Goal: Task Accomplishment & Management: Manage account settings

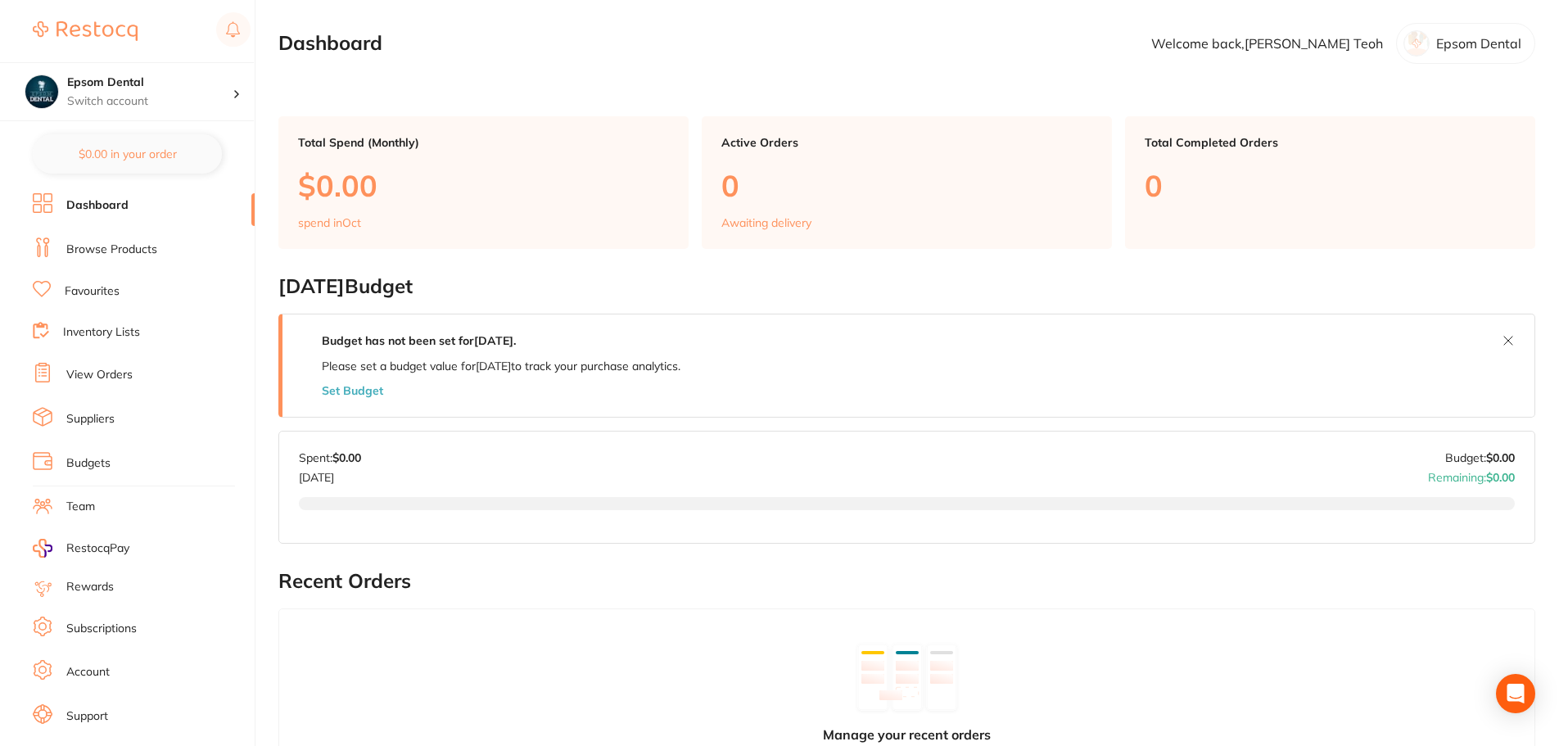
click at [85, 285] on link "Favourites" at bounding box center [92, 291] width 55 height 16
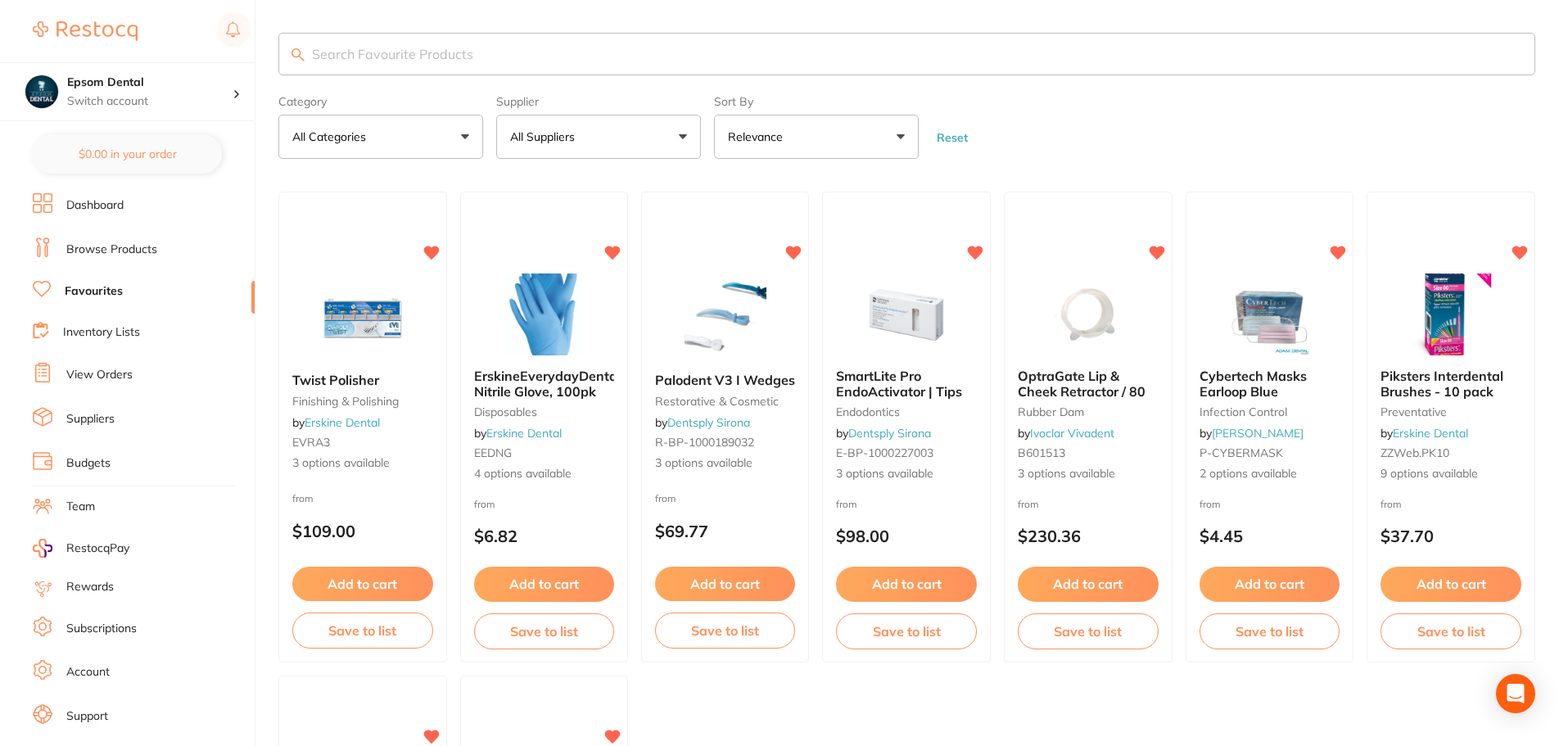
click at [100, 253] on link "Browse Products" at bounding box center [111, 250] width 91 height 16
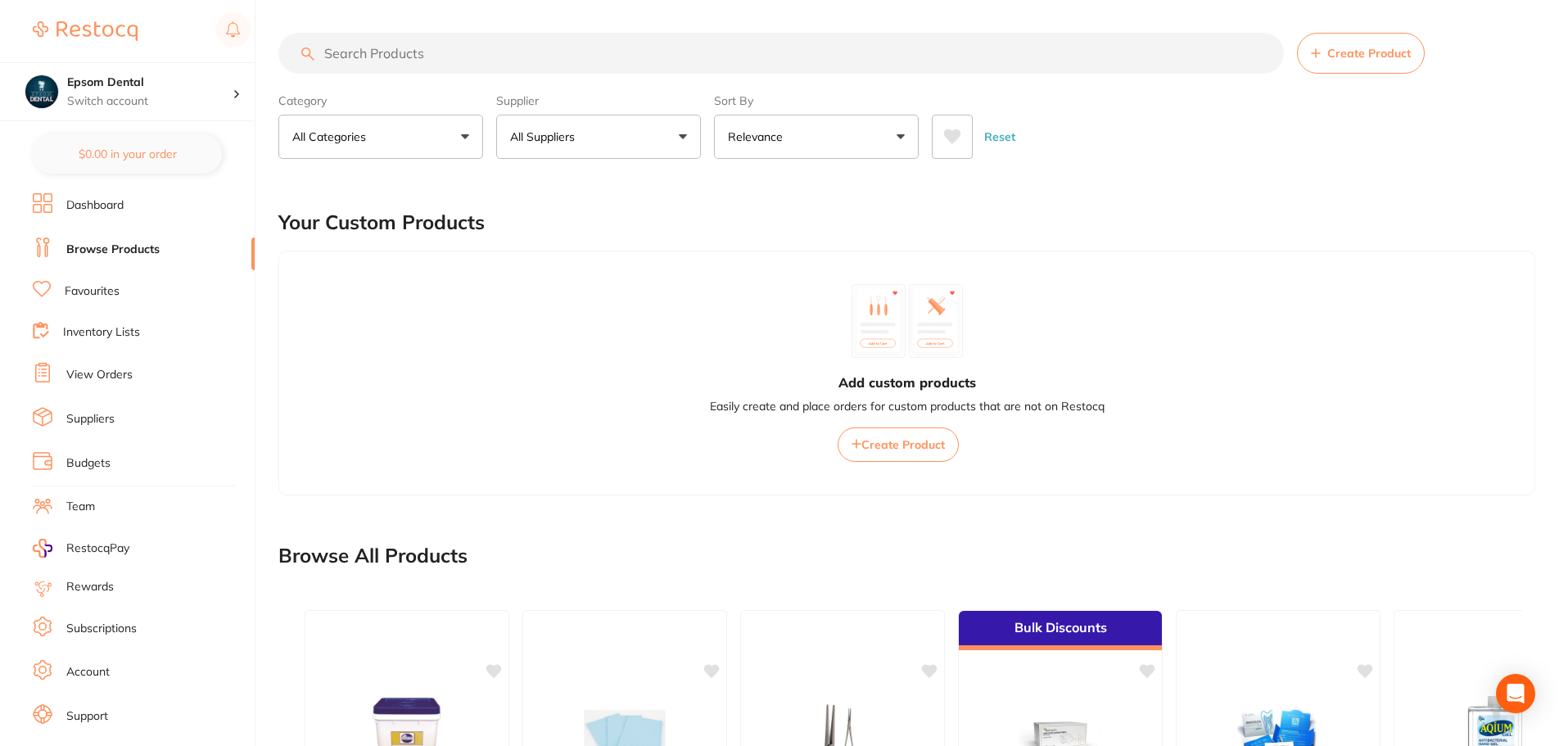
click at [382, 56] on input "search" at bounding box center [781, 53] width 1005 height 41
click at [635, 129] on button "All Suppliers" at bounding box center [598, 136] width 205 height 44
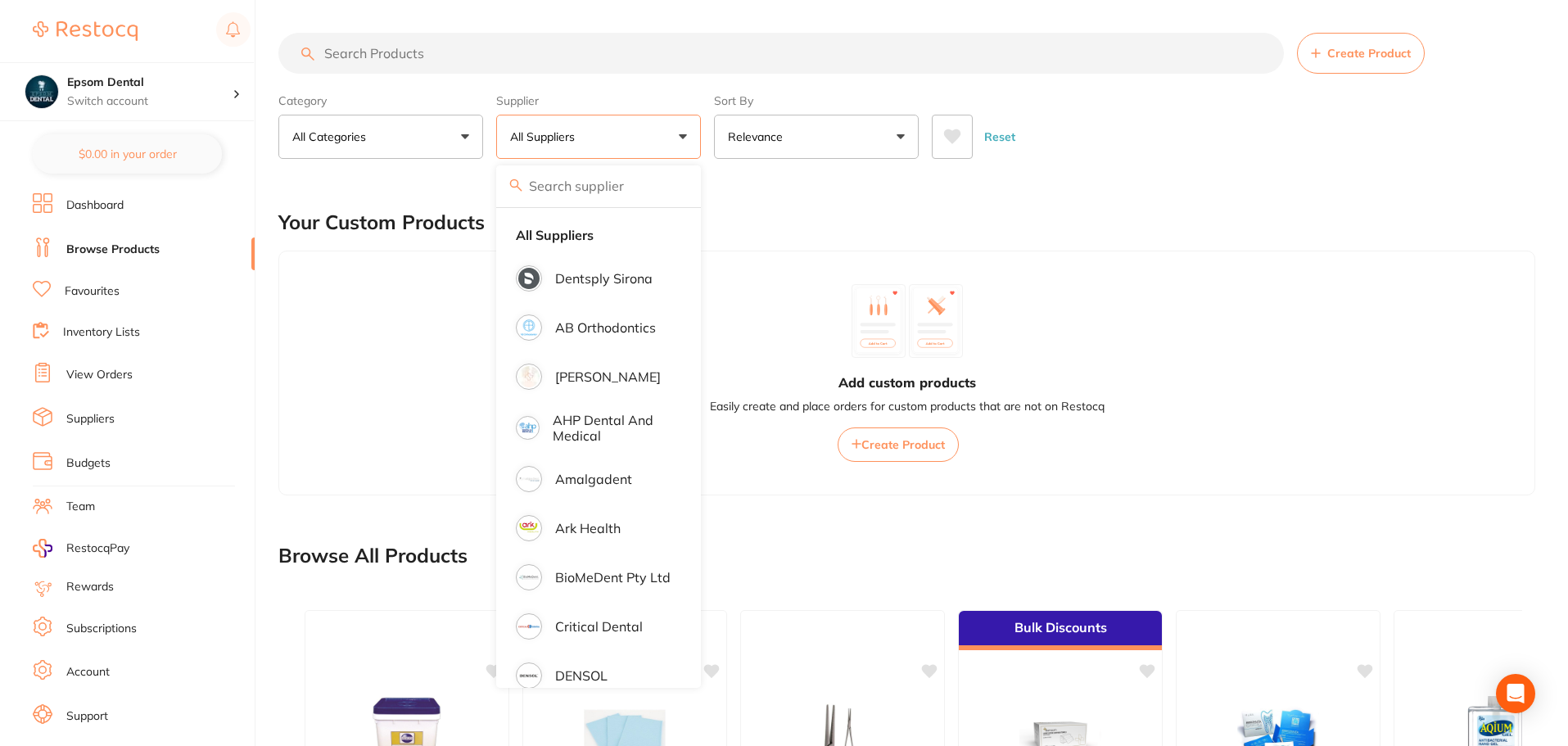
click at [391, 50] on input "search" at bounding box center [781, 53] width 1005 height 41
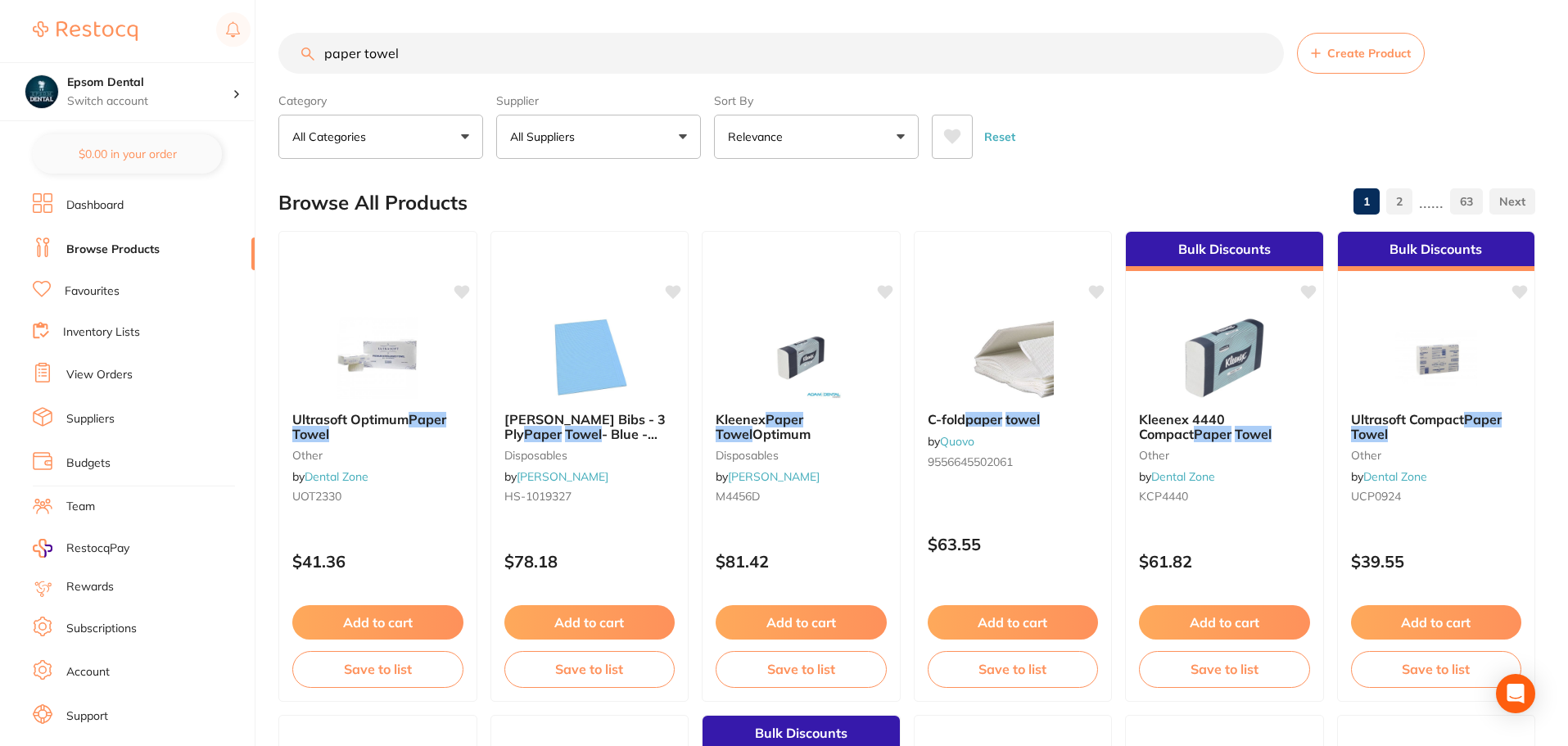
drag, startPoint x: 584, startPoint y: 54, endPoint x: 238, endPoint y: 62, distance: 346.1
click at [238, 62] on div "$0.00 Epsom Dental Switch account Smile with Me Epsom Dental $0.00 in your orde…" at bounding box center [784, 373] width 1568 height 746
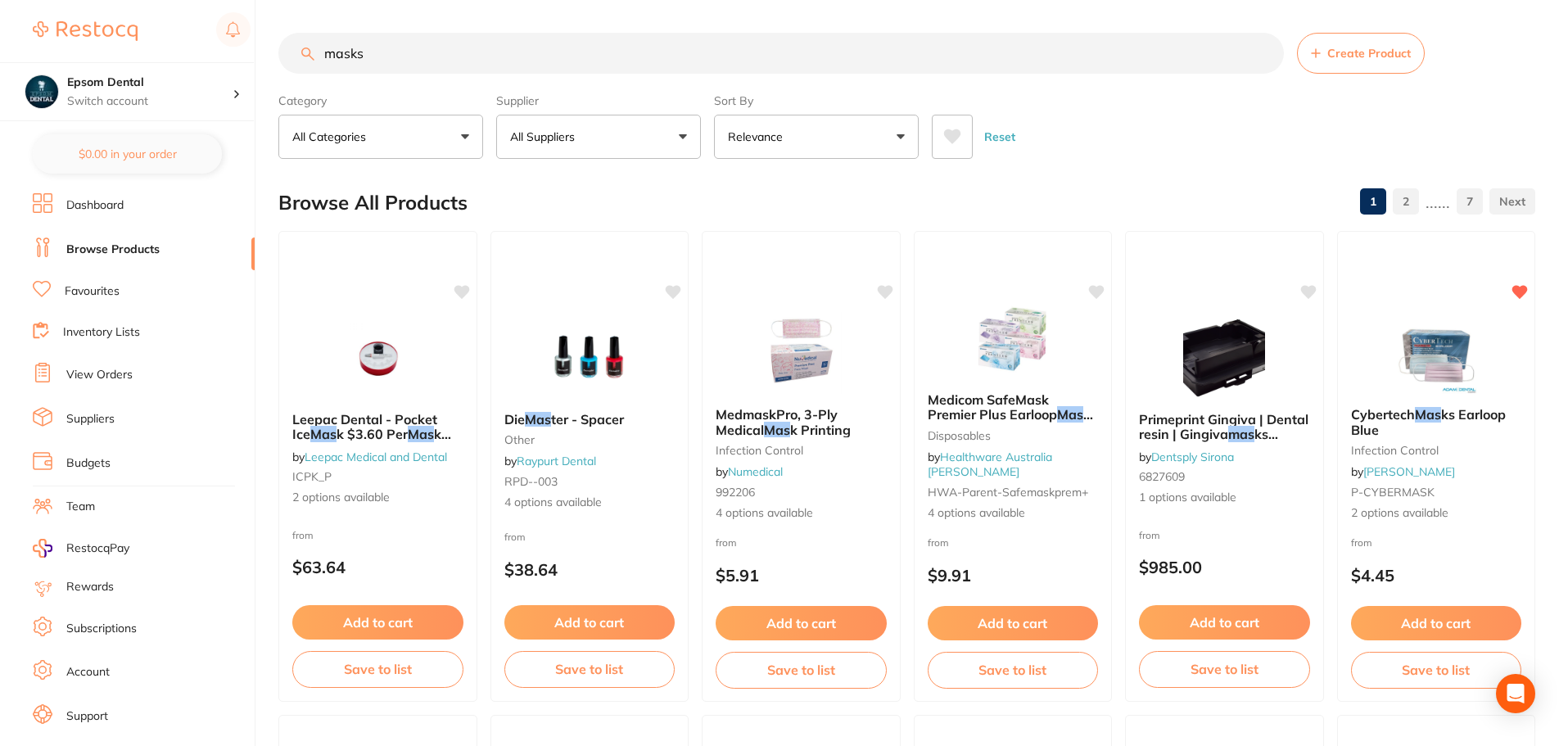
type input "masks"
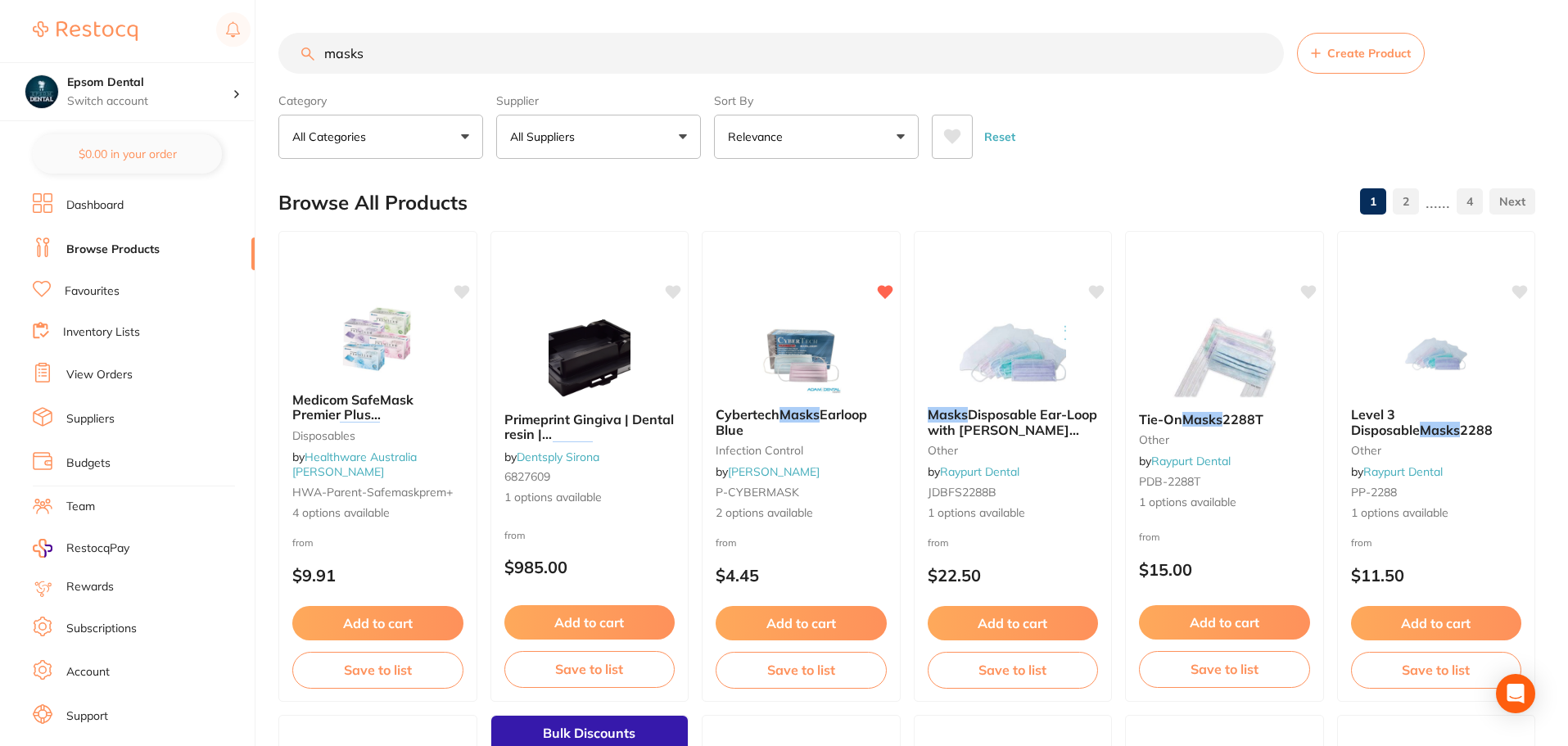
click at [110, 330] on link "Inventory Lists" at bounding box center [101, 332] width 77 height 16
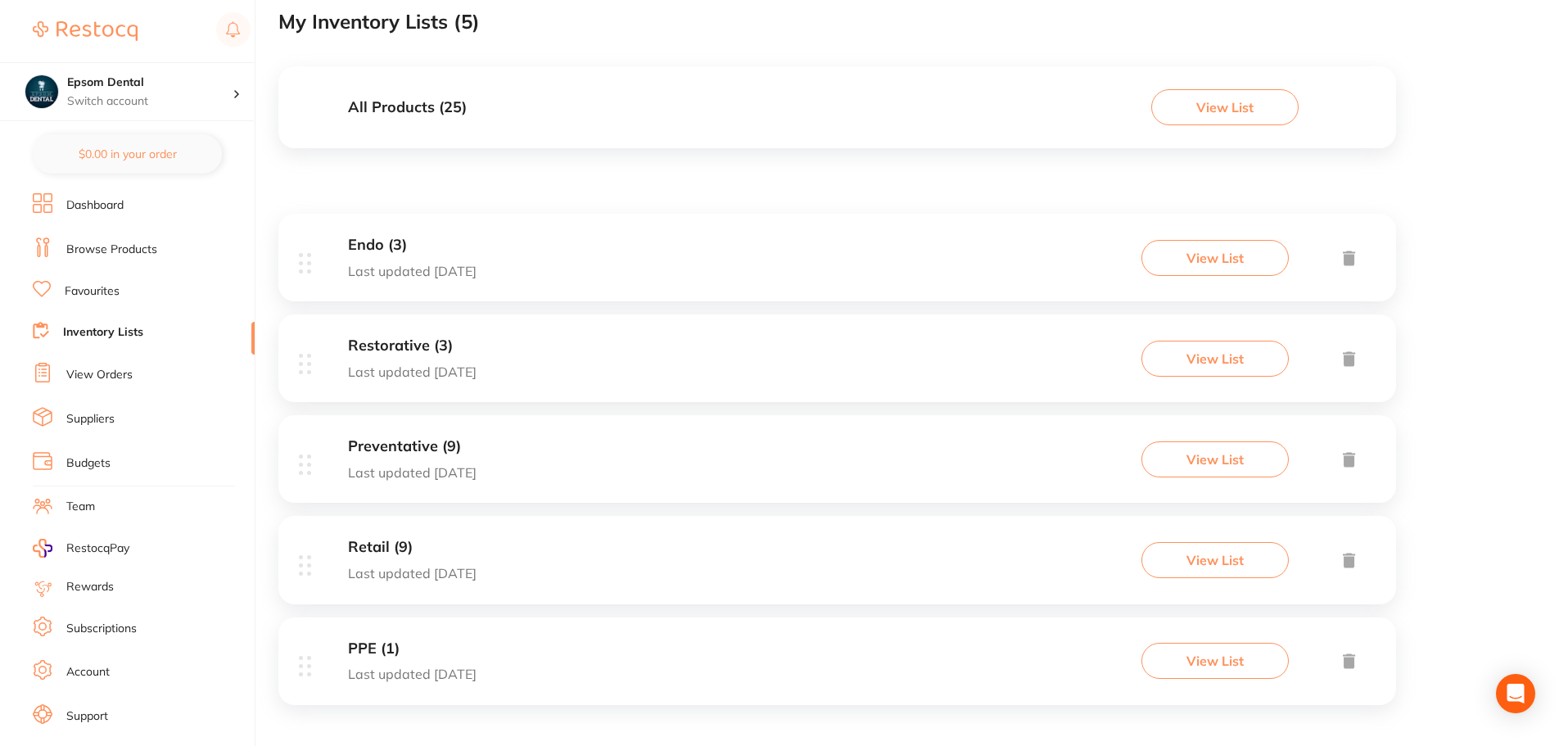
scroll to position [132, 0]
click at [392, 663] on p "Last updated [DATE]" at bounding box center [412, 669] width 128 height 15
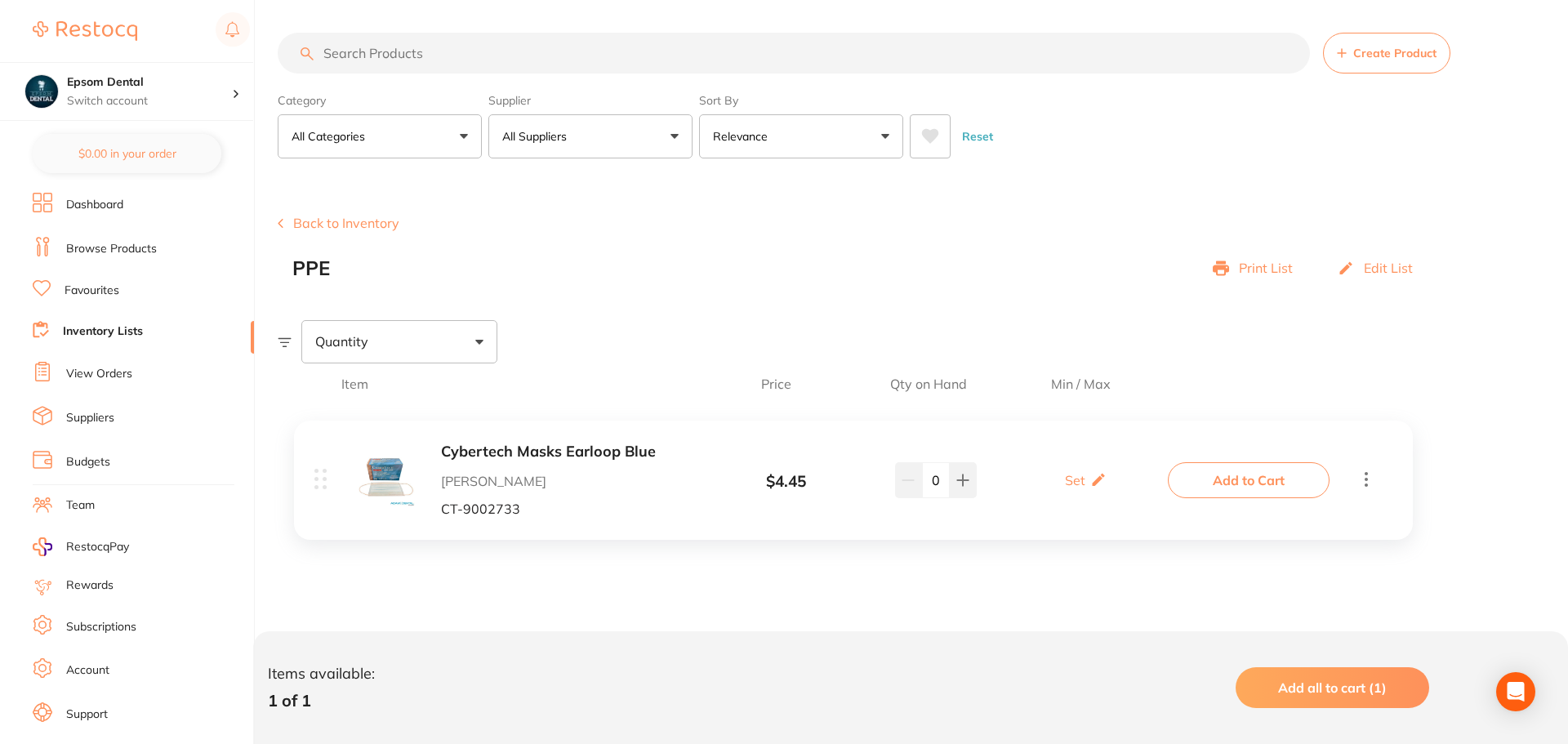
click at [125, 246] on link "Browse Products" at bounding box center [111, 249] width 91 height 16
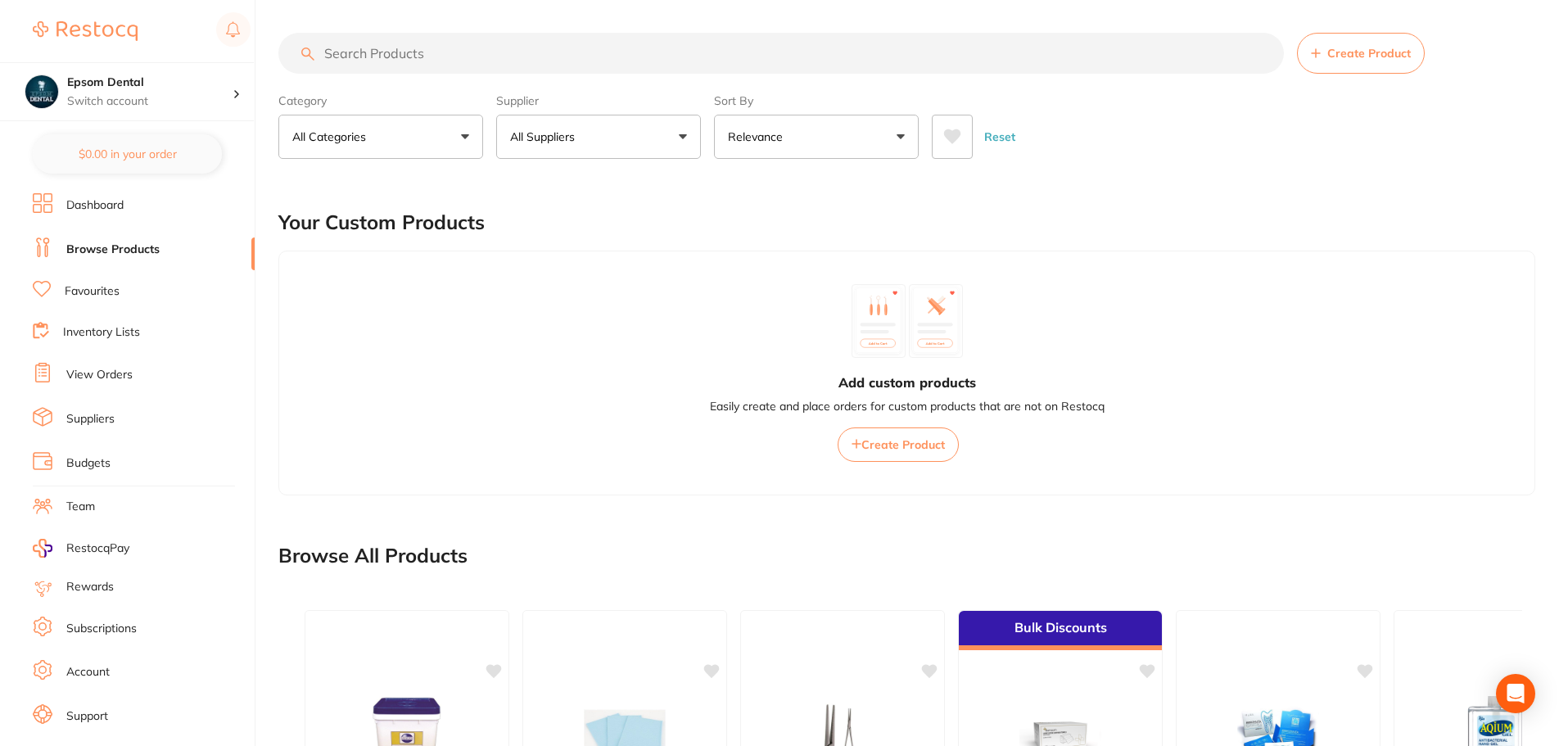
click at [375, 58] on input "search" at bounding box center [781, 53] width 1005 height 41
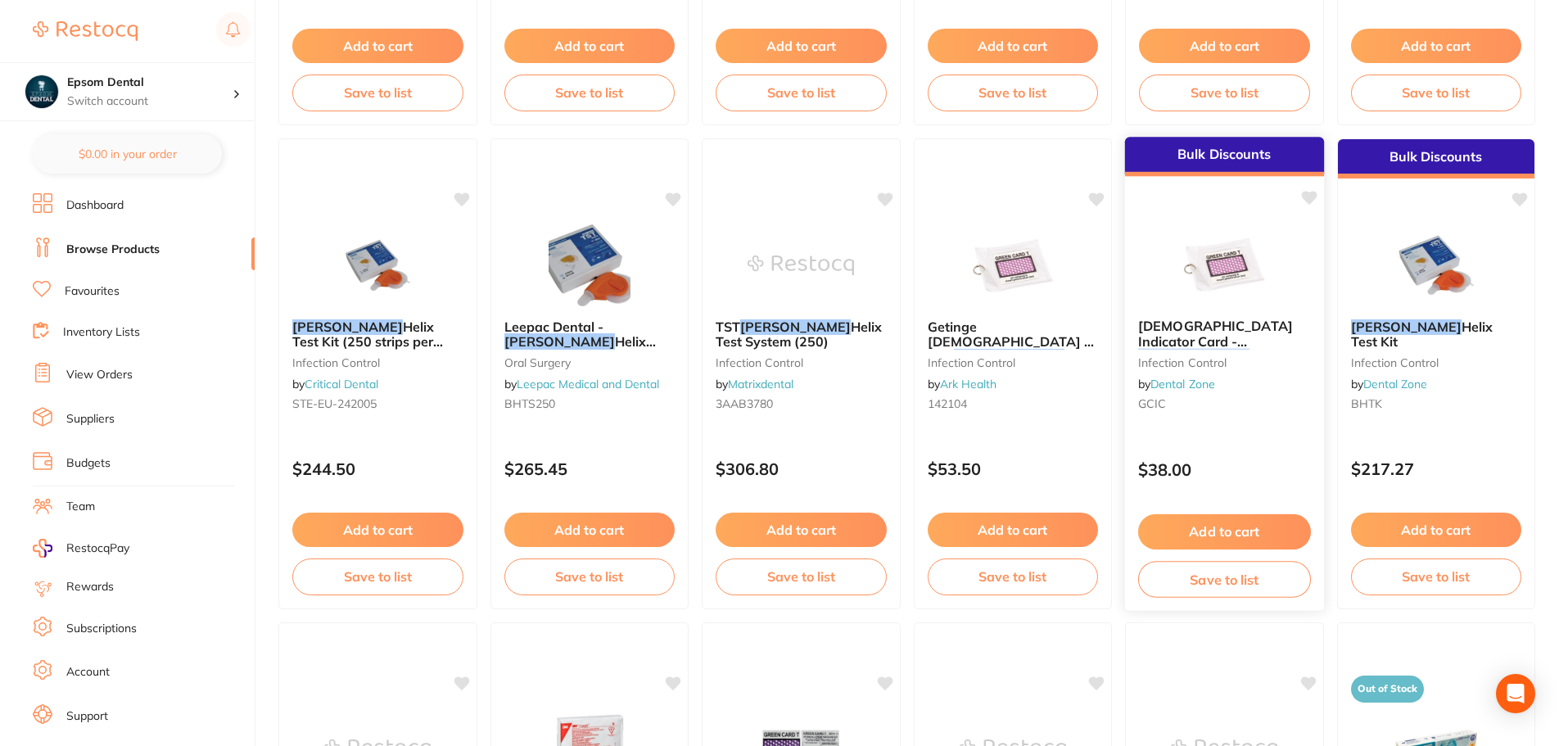
scroll to position [1538, 0]
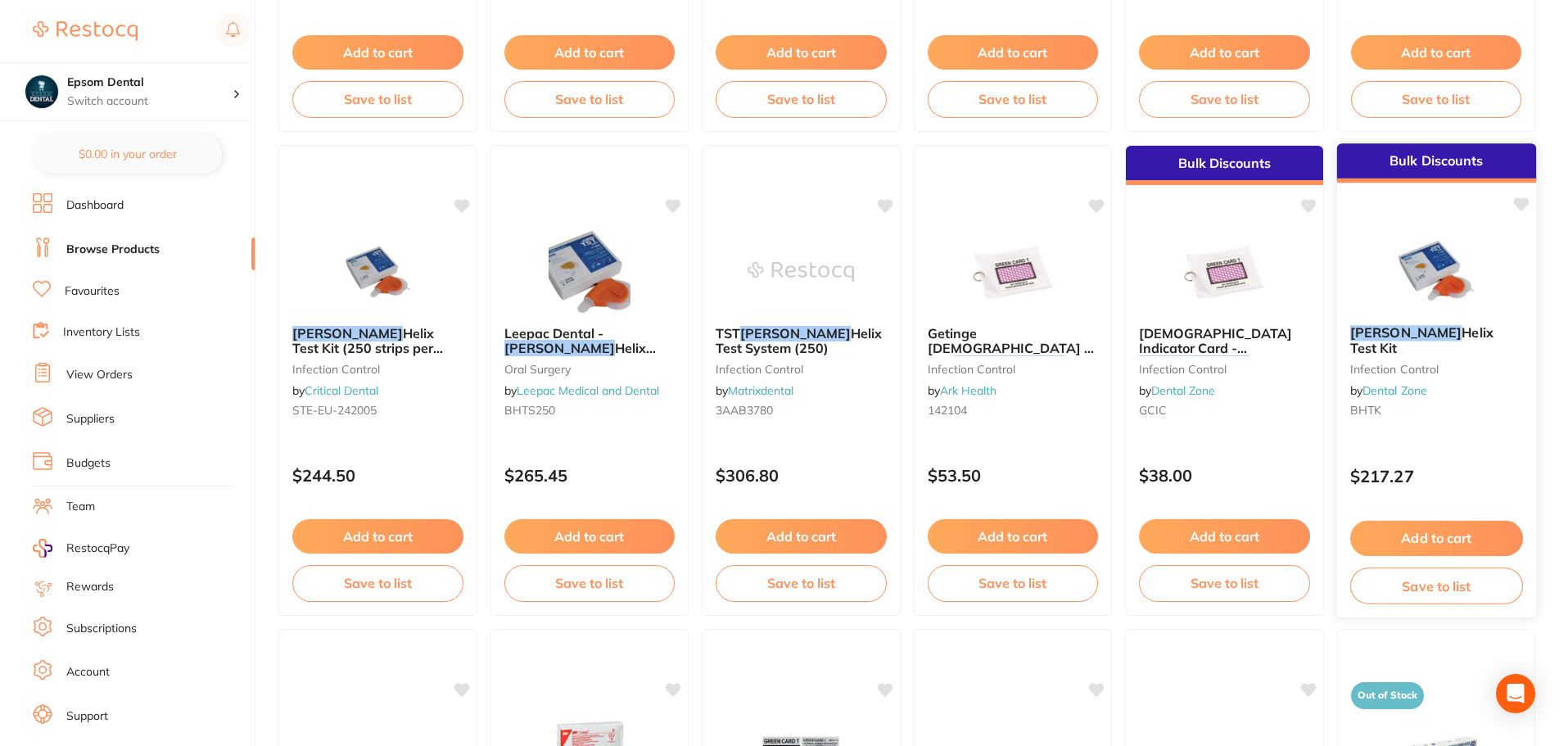
type input "[PERSON_NAME] [PERSON_NAME]"
click at [1525, 210] on icon at bounding box center [1520, 205] width 16 height 16
click at [1434, 593] on button "Save to list" at bounding box center [1435, 586] width 173 height 36
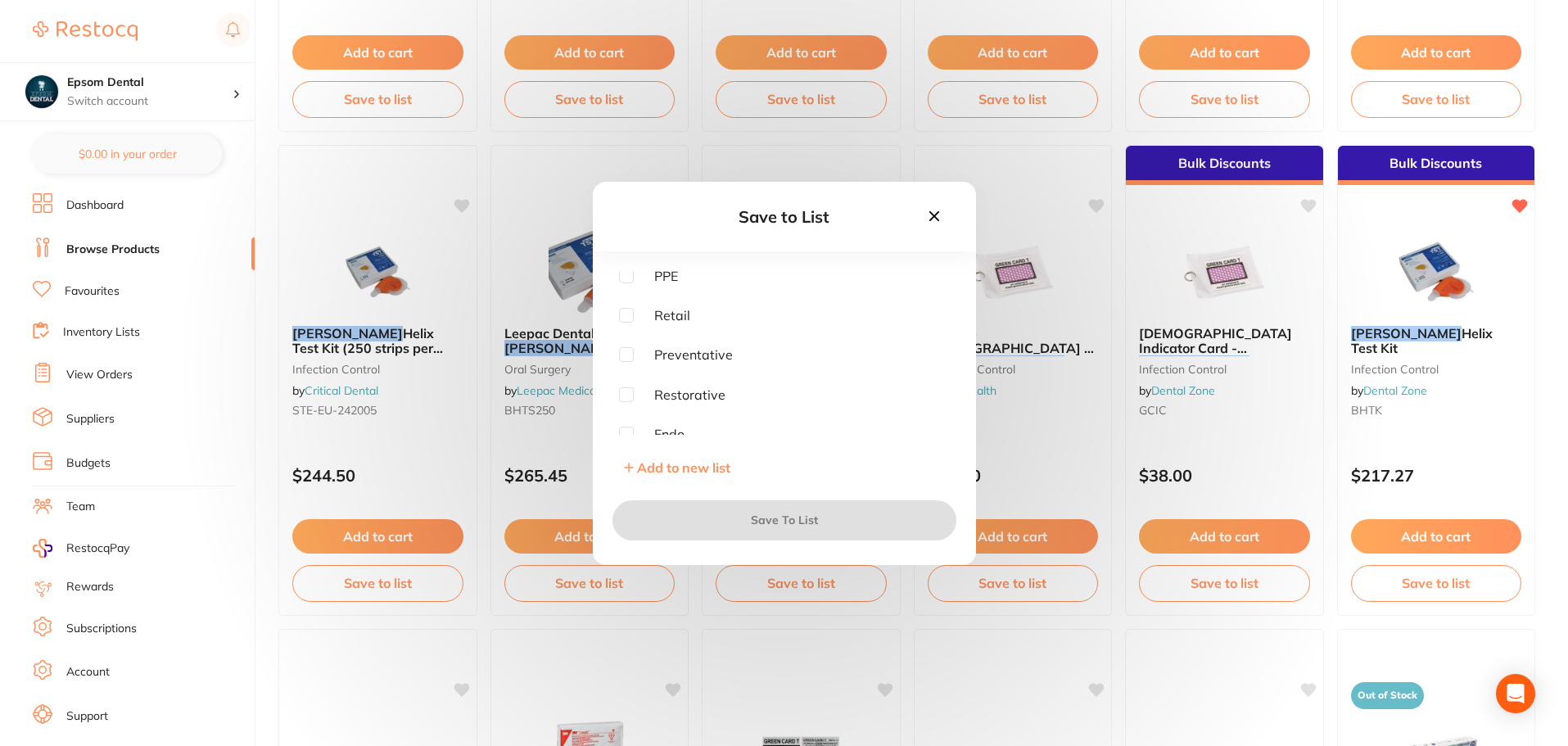
scroll to position [0, 0]
click at [679, 470] on span "Add to new list" at bounding box center [684, 468] width 94 height 16
click at [690, 329] on input "text" at bounding box center [784, 315] width 330 height 43
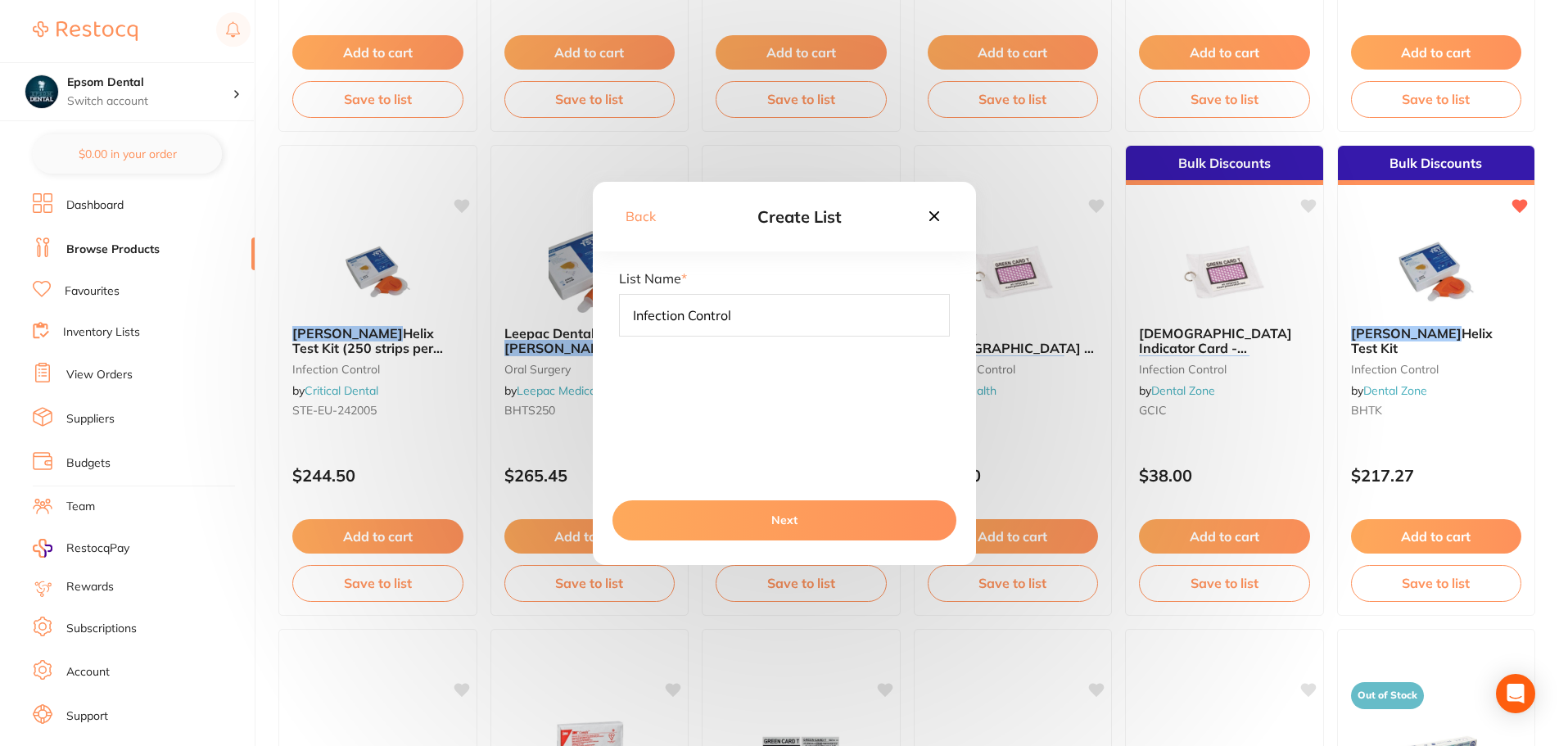
type input "Infection Control"
click at [738, 514] on button "Next" at bounding box center [784, 520] width 344 height 39
click at [765, 522] on button "Save To List" at bounding box center [784, 520] width 344 height 39
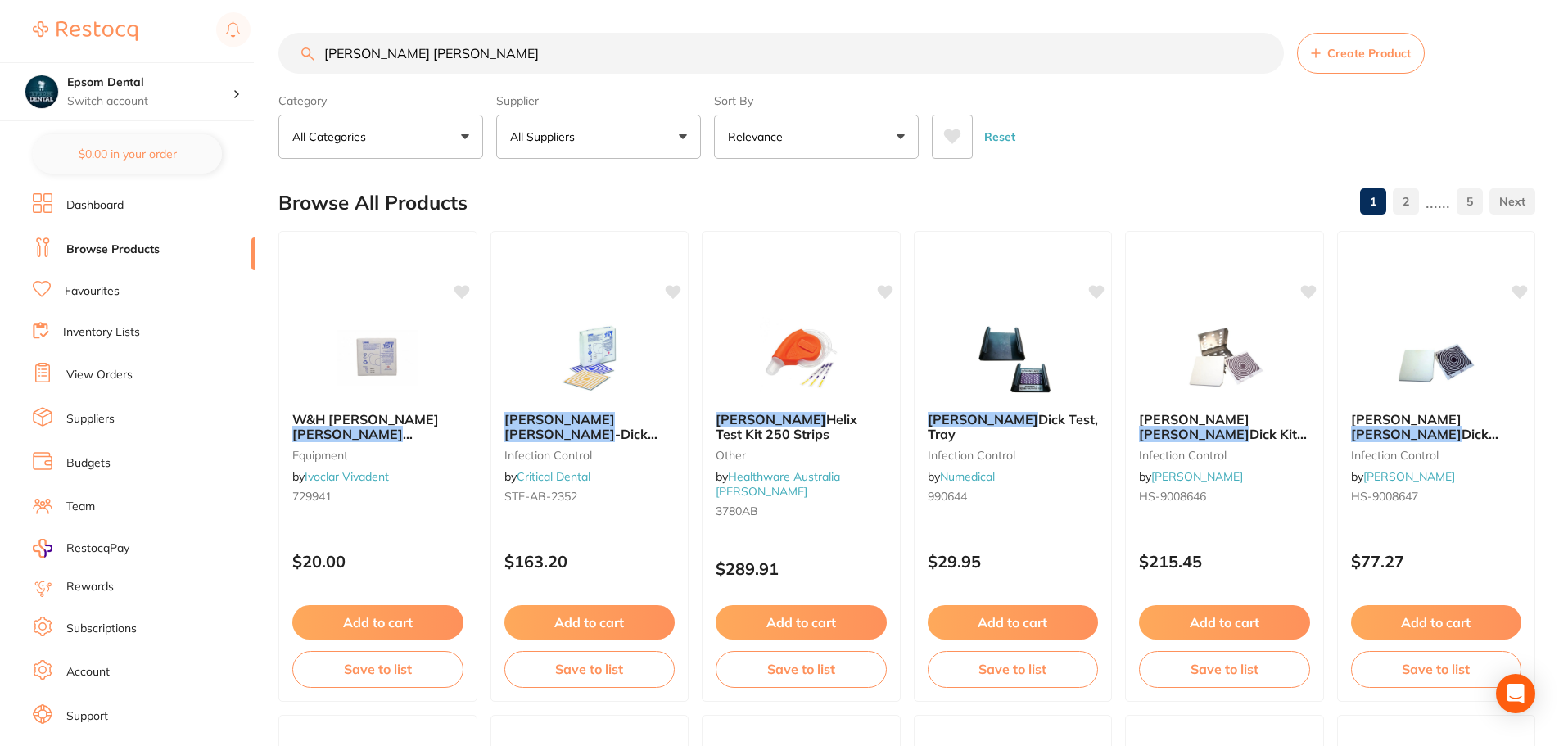
click at [651, 138] on button "All Suppliers" at bounding box center [598, 136] width 205 height 44
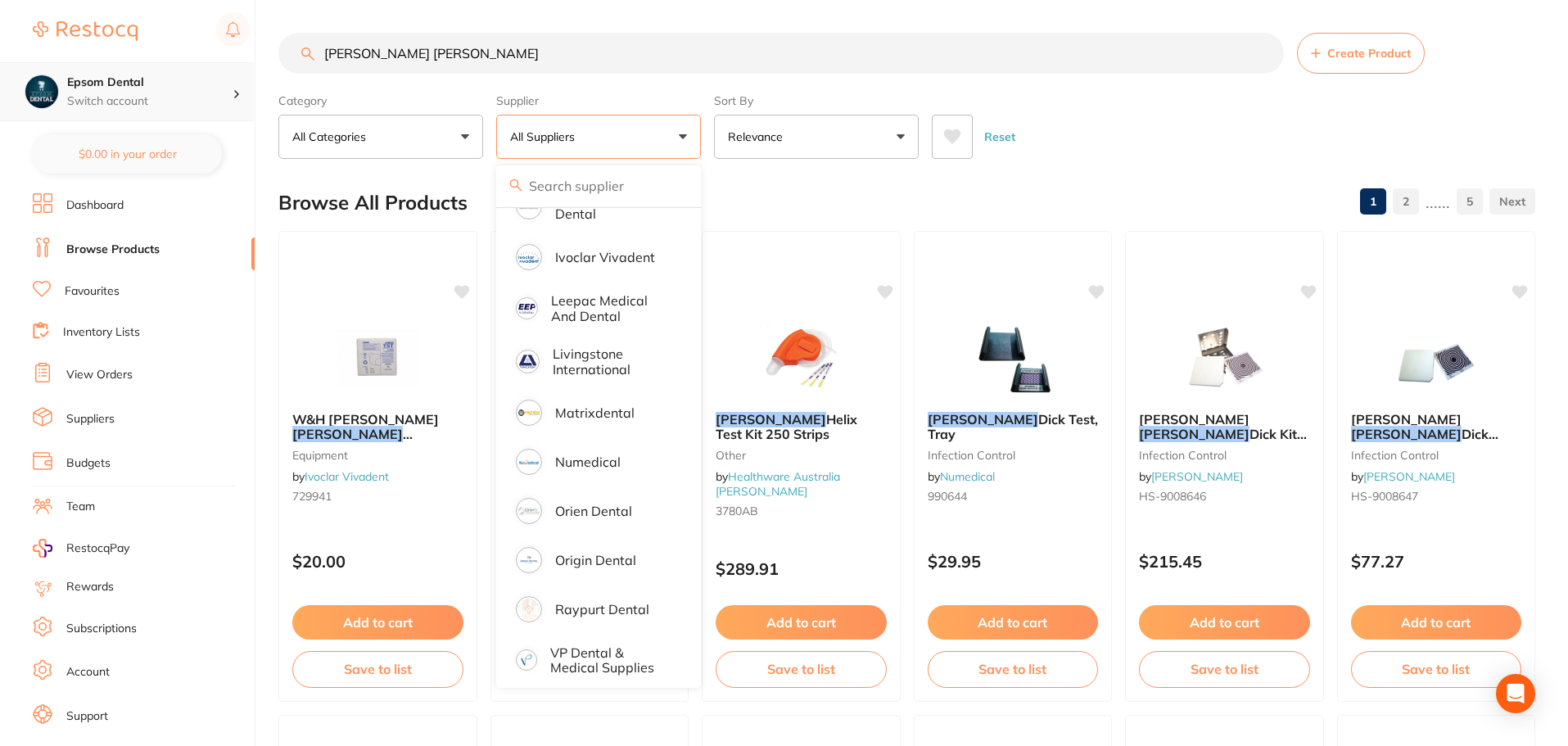
scroll to position [1, 0]
drag, startPoint x: 493, startPoint y: 55, endPoint x: 202, endPoint y: 88, distance: 292.9
click at [202, 88] on div "$0.00 Epsom Dental Switch account Smile with Me Epsom Dental $0.00 in your orde…" at bounding box center [784, 373] width 1568 height 746
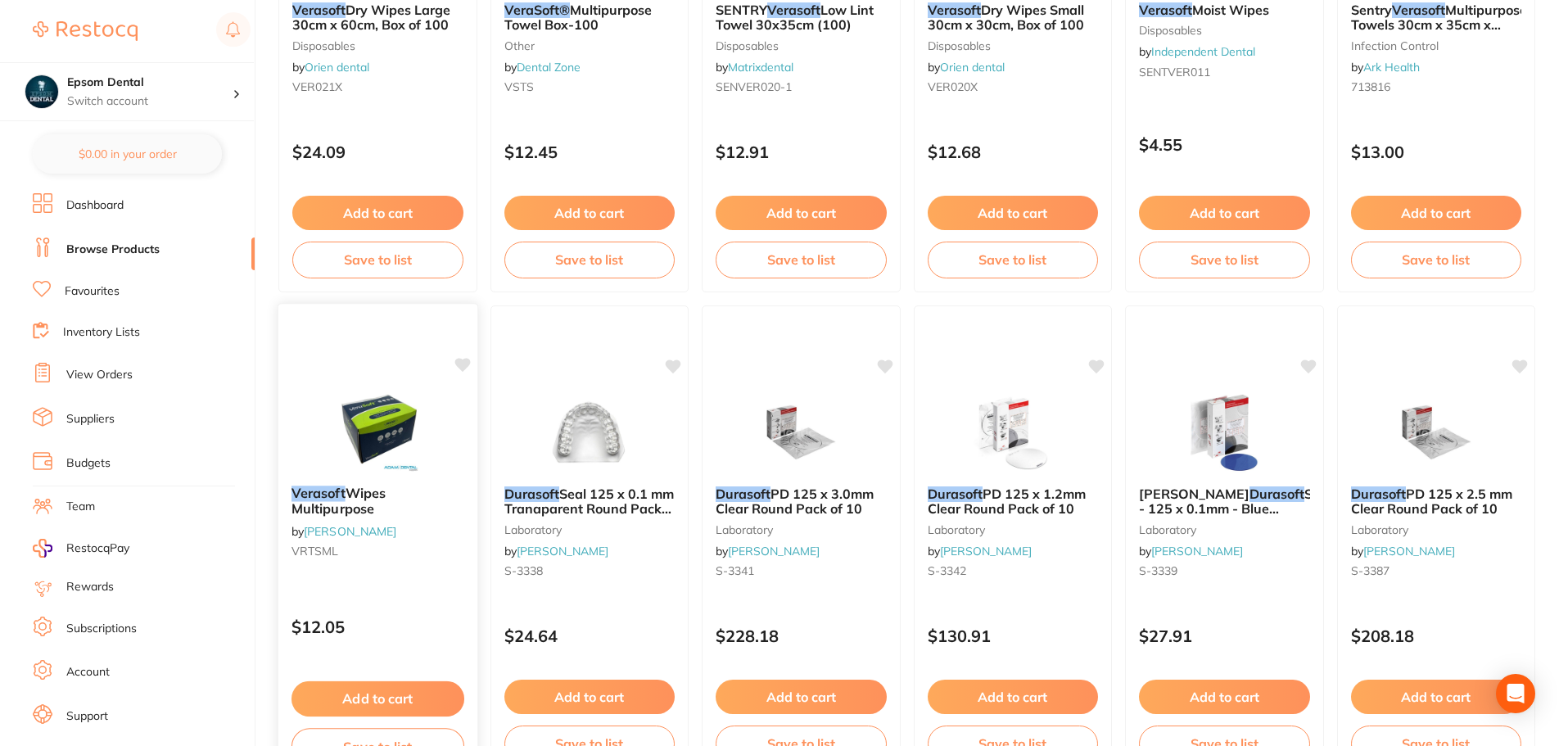
scroll to position [573, 0]
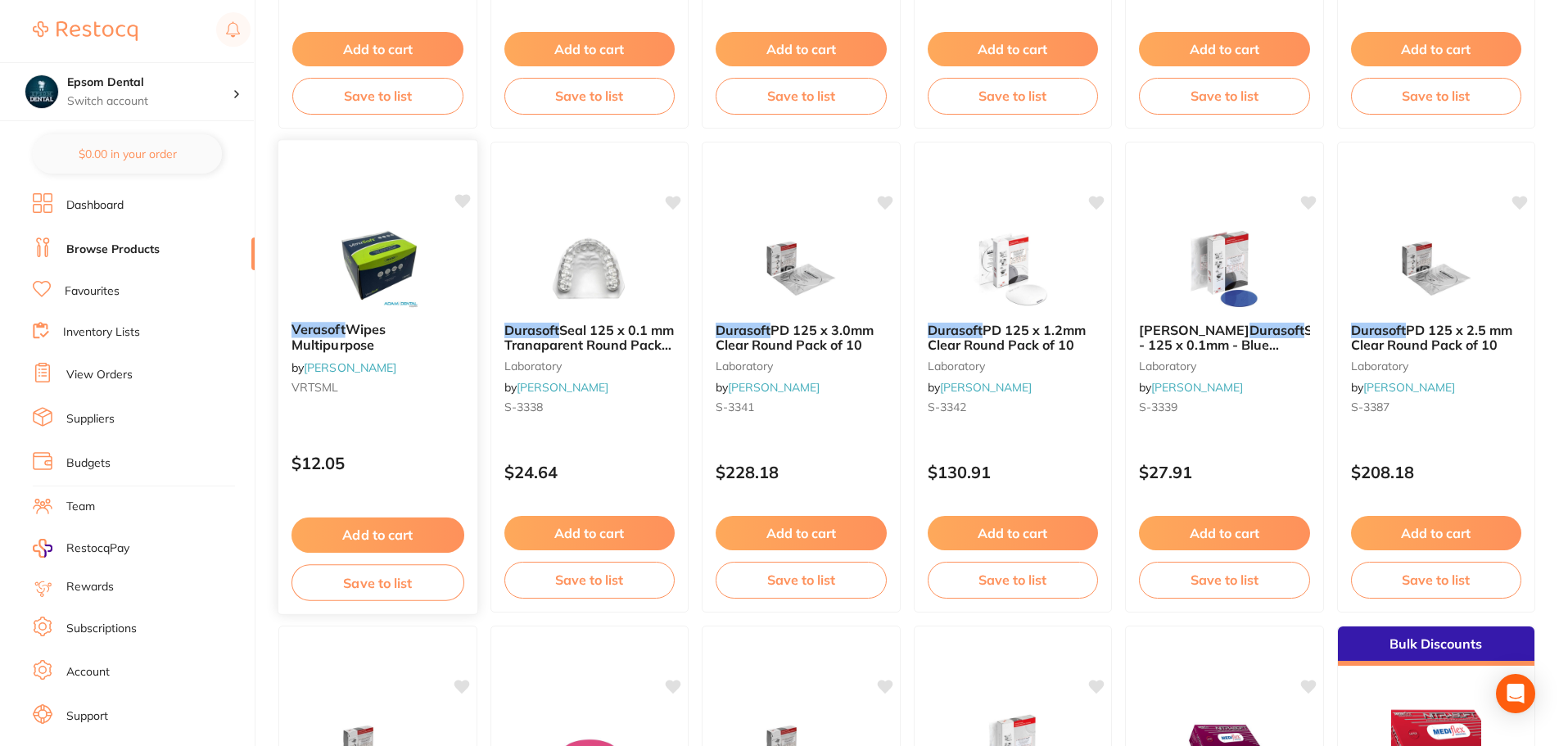
type input "virasoft"
click at [373, 585] on button "Save to list" at bounding box center [377, 583] width 173 height 36
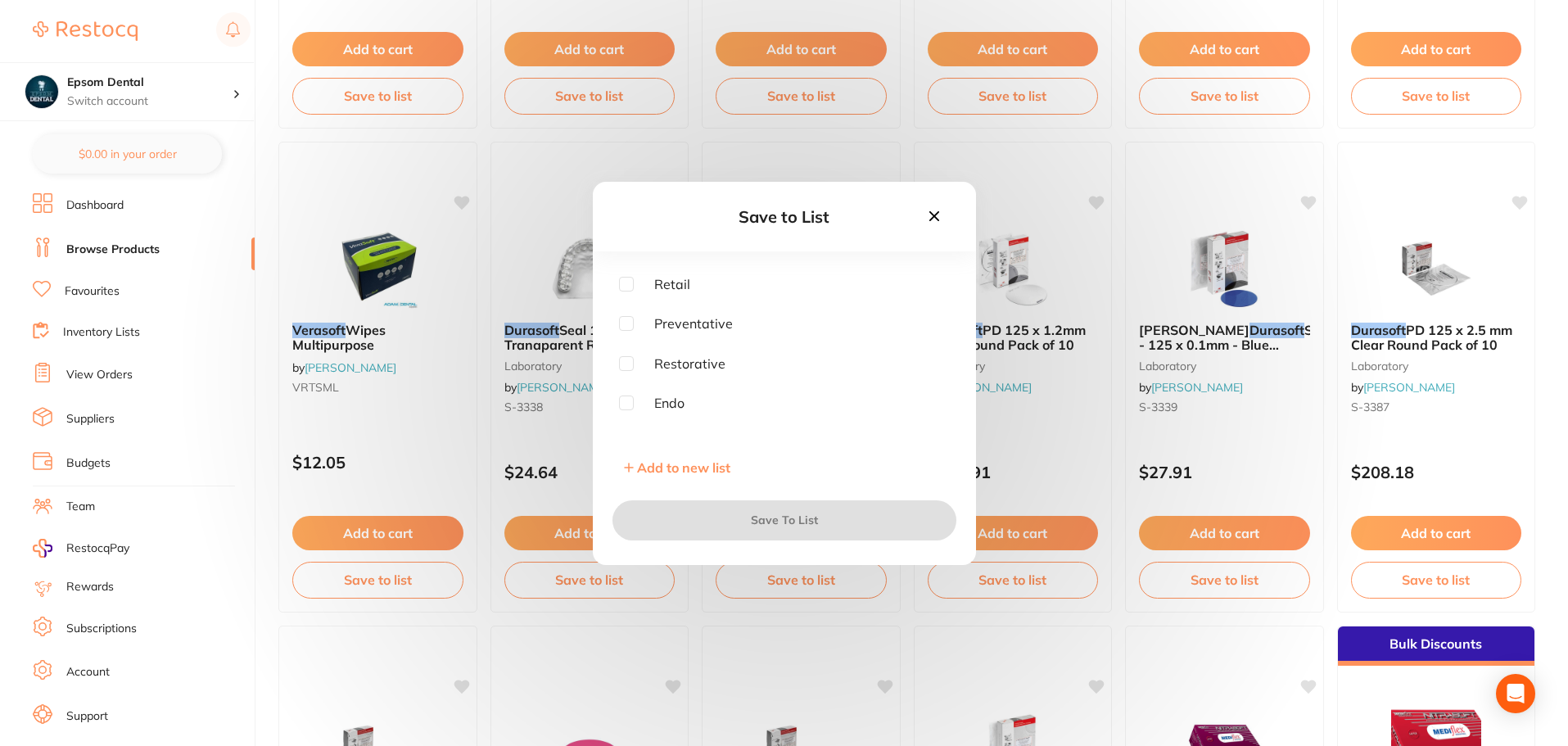
scroll to position [51, 0]
click at [630, 421] on input "checkbox" at bounding box center [626, 424] width 15 height 15
checkbox input "true"
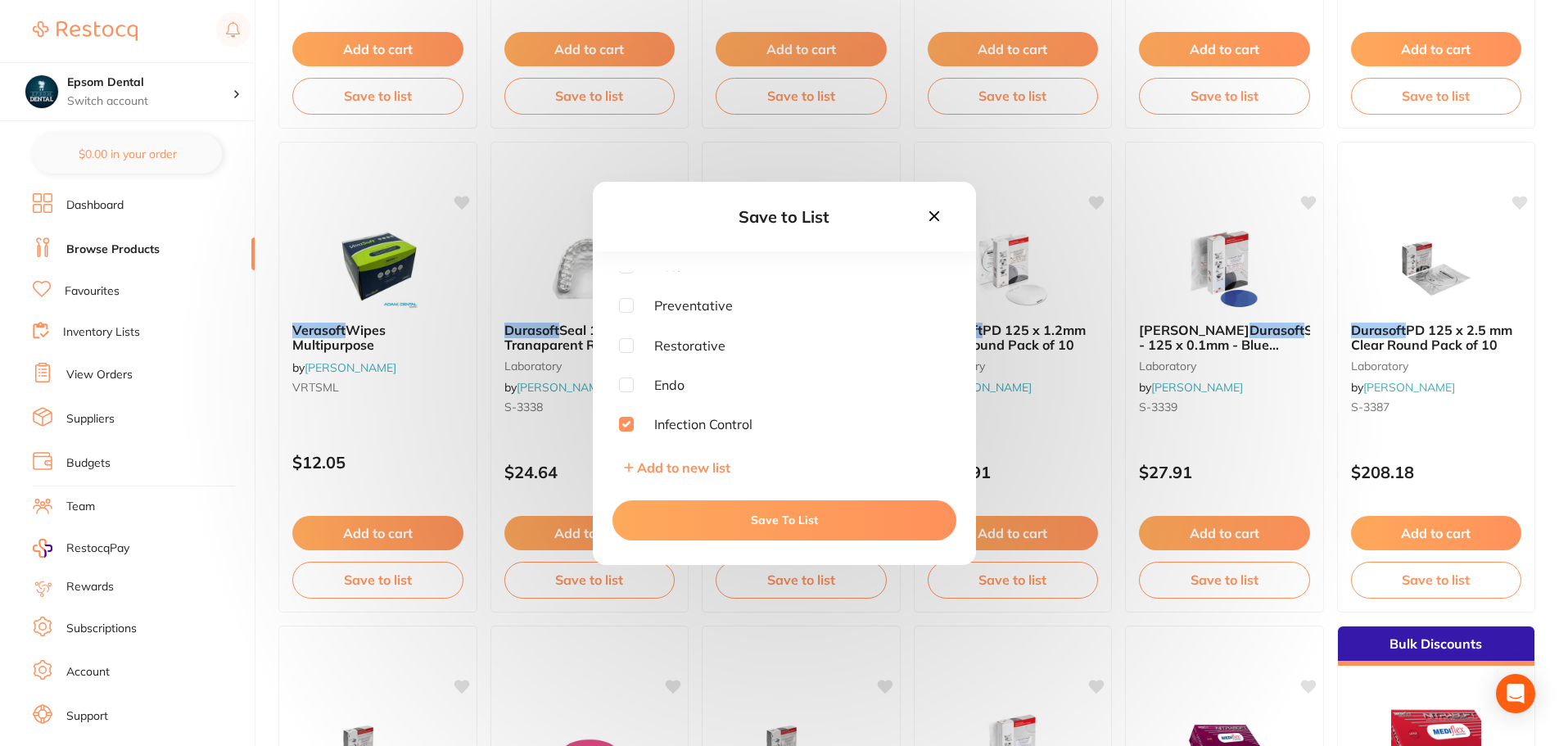
click at [722, 522] on button "Save To List" at bounding box center [784, 520] width 344 height 39
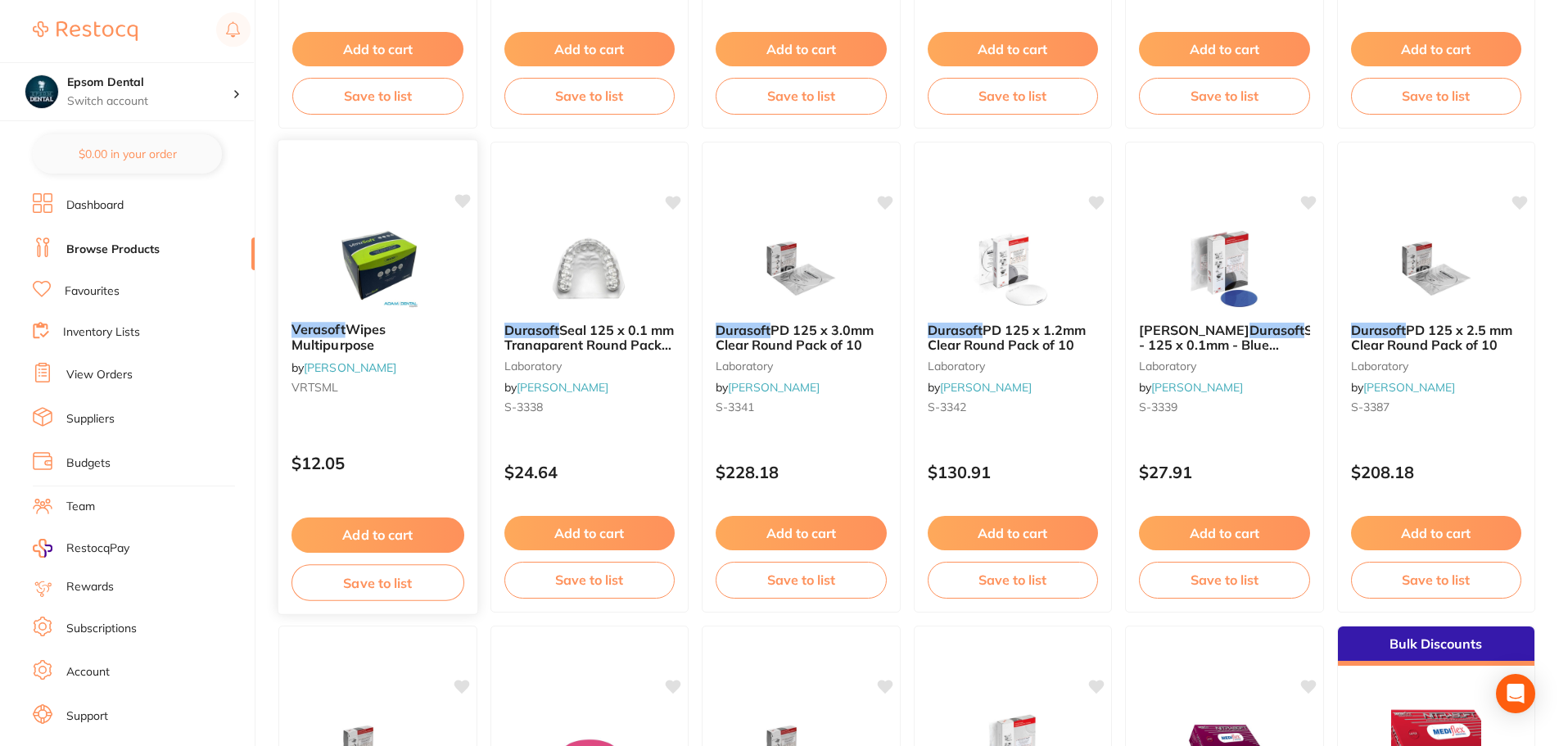
click at [454, 205] on icon at bounding box center [461, 201] width 16 height 16
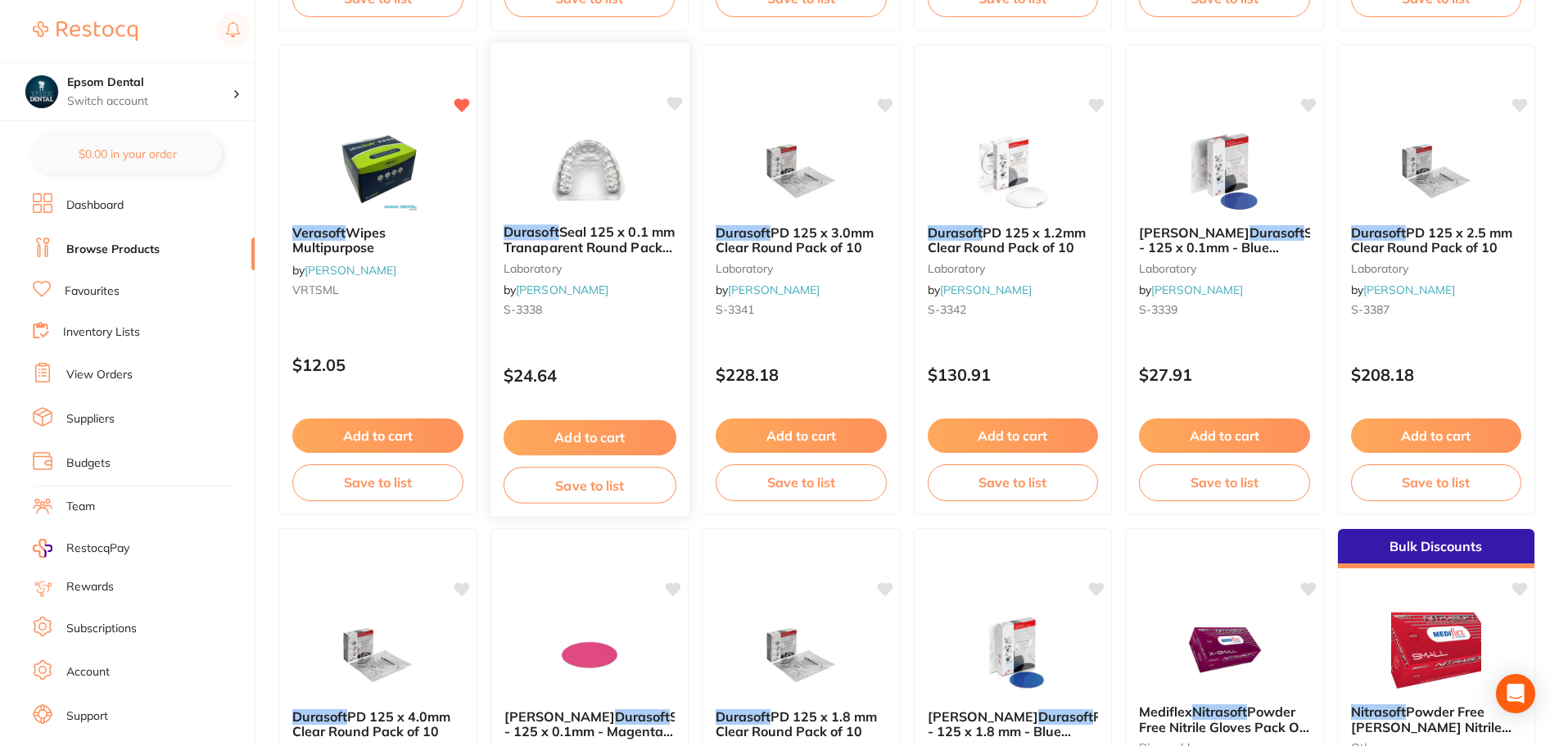
scroll to position [492, 0]
